Goal: Transaction & Acquisition: Purchase product/service

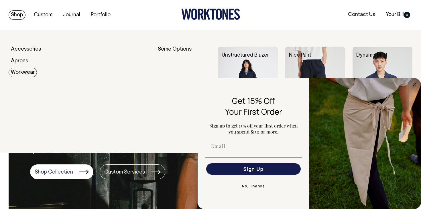
click at [23, 73] on link "Workwear" at bounding box center [23, 72] width 28 height 9
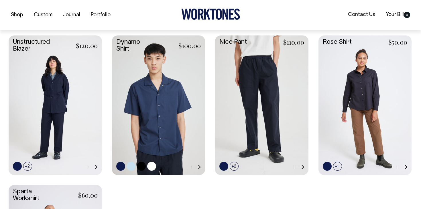
click at [184, 101] on link at bounding box center [158, 105] width 93 height 139
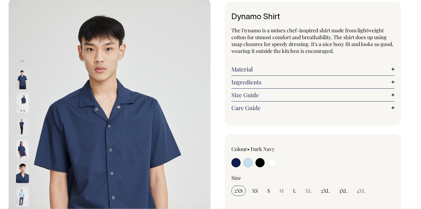
click at [261, 164] on input "radio" at bounding box center [259, 162] width 9 height 9
radio input "true"
select select "Black"
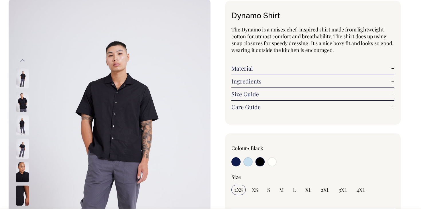
scroll to position [33, 0]
click at [23, 152] on img at bounding box center [22, 149] width 13 height 20
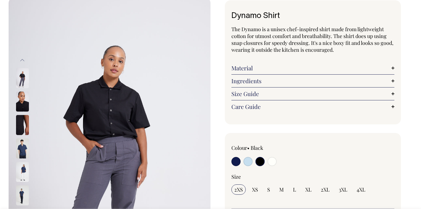
click at [274, 159] on input "radio" at bounding box center [272, 161] width 9 height 9
radio input "true"
select select "Off-White"
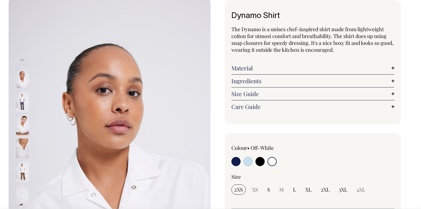
click at [20, 98] on img at bounding box center [22, 102] width 13 height 20
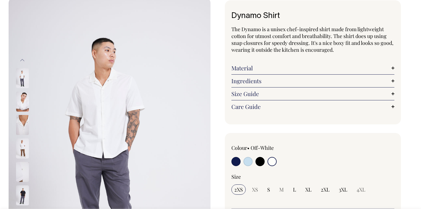
click at [26, 173] on img at bounding box center [22, 172] width 13 height 20
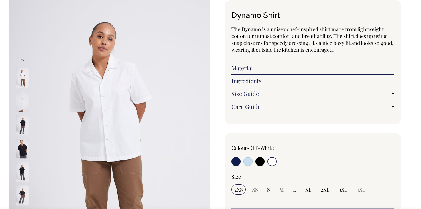
click at [233, 160] on input "radio" at bounding box center [235, 161] width 9 height 9
radio input "true"
select select "Dark Navy"
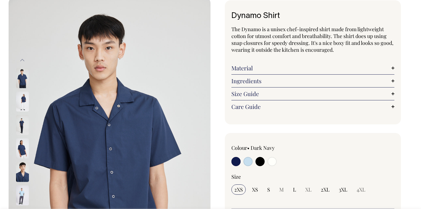
click at [20, 146] on img at bounding box center [22, 149] width 13 height 20
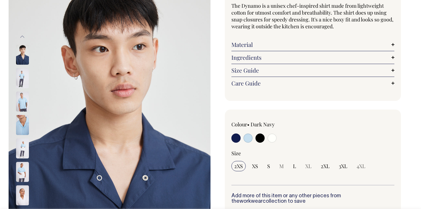
scroll to position [56, 0]
click at [237, 139] on input "radio" at bounding box center [235, 137] width 9 height 9
click at [274, 44] on link "Material" at bounding box center [312, 44] width 163 height 7
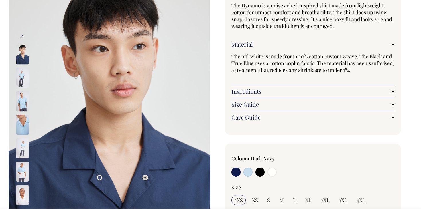
click at [153, 172] on img at bounding box center [110, 125] width 202 height 303
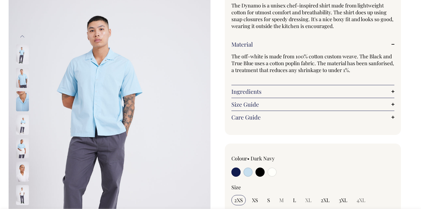
click at [274, 173] on input "radio" at bounding box center [272, 172] width 9 height 9
radio input "true"
select select "Off-White"
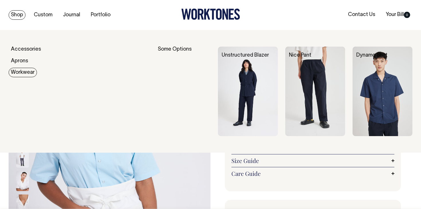
click at [24, 72] on link "Workwear" at bounding box center [23, 72] width 28 height 9
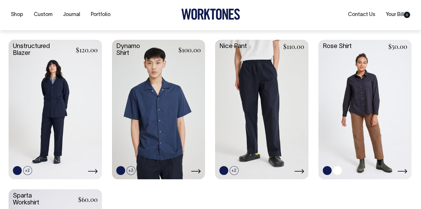
scroll to position [152, 0]
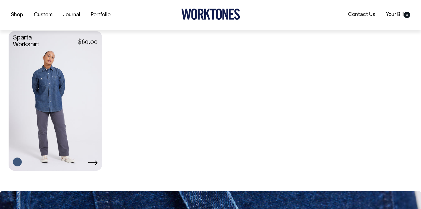
click at [67, 100] on link at bounding box center [55, 100] width 93 height 139
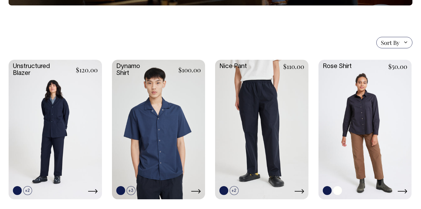
click at [410, 92] on link at bounding box center [365, 129] width 93 height 139
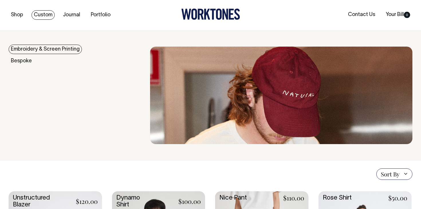
scroll to position [0, 0]
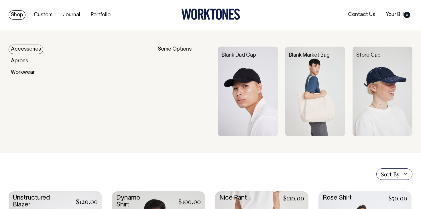
click at [21, 13] on link "Shop" at bounding box center [17, 14] width 17 height 9
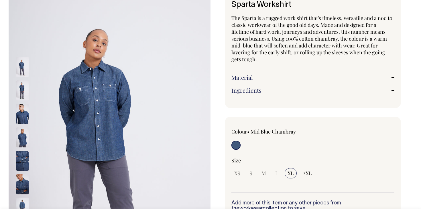
scroll to position [44, 0]
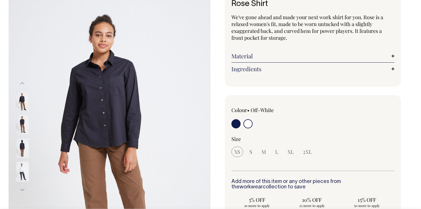
click at [251, 128] on label at bounding box center [247, 124] width 9 height 11
click at [251, 128] on input "radio" at bounding box center [247, 123] width 9 height 9
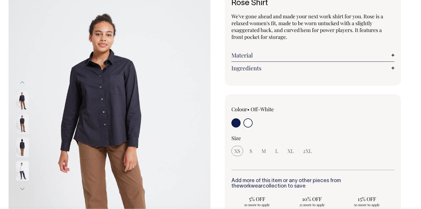
scroll to position [46, 0]
click at [251, 122] on input "radio" at bounding box center [247, 122] width 9 height 9
click at [237, 121] on input "radio" at bounding box center [235, 122] width 9 height 9
radio input "true"
radio input "false"
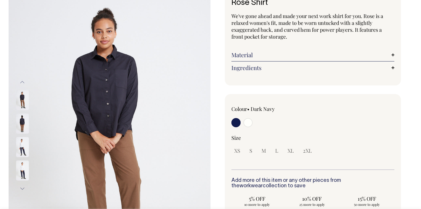
click at [247, 122] on input "radio" at bounding box center [247, 122] width 9 height 9
radio input "true"
select select "Off-White"
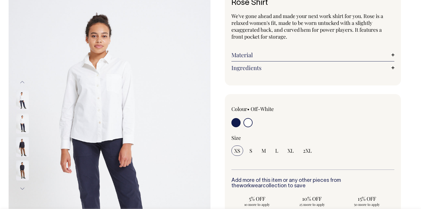
click at [238, 121] on input "radio" at bounding box center [235, 122] width 9 height 9
radio input "true"
radio input "false"
select select "Dark Navy"
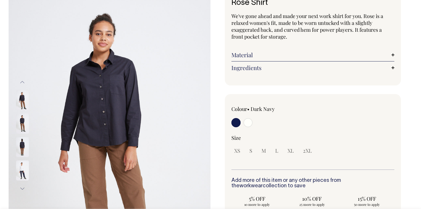
click at [247, 123] on input "radio" at bounding box center [247, 122] width 9 height 9
radio input "true"
select select "Off-White"
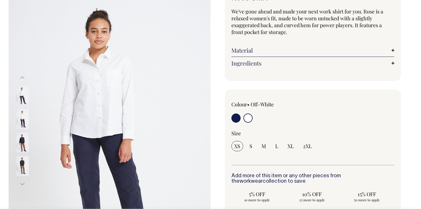
scroll to position [50, 0]
click at [23, 110] on img at bounding box center [22, 119] width 13 height 20
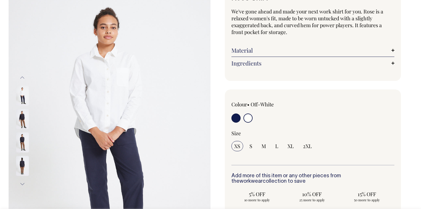
click at [25, 93] on img at bounding box center [22, 96] width 13 height 20
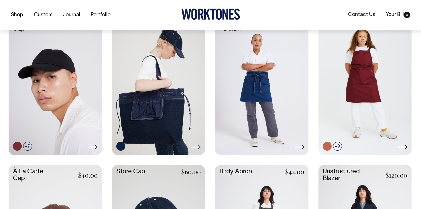
scroll to position [154, 0]
